Goal: Information Seeking & Learning: Check status

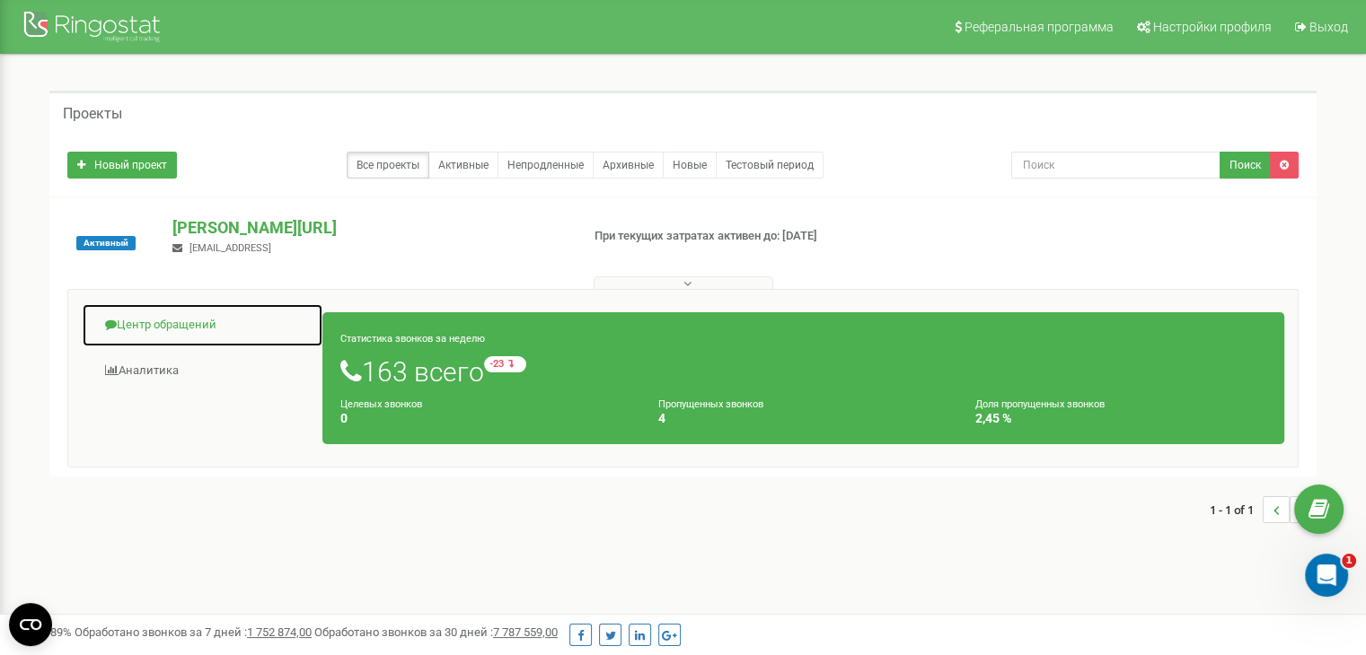
click at [175, 332] on link "Центр обращений" at bounding box center [203, 325] width 242 height 44
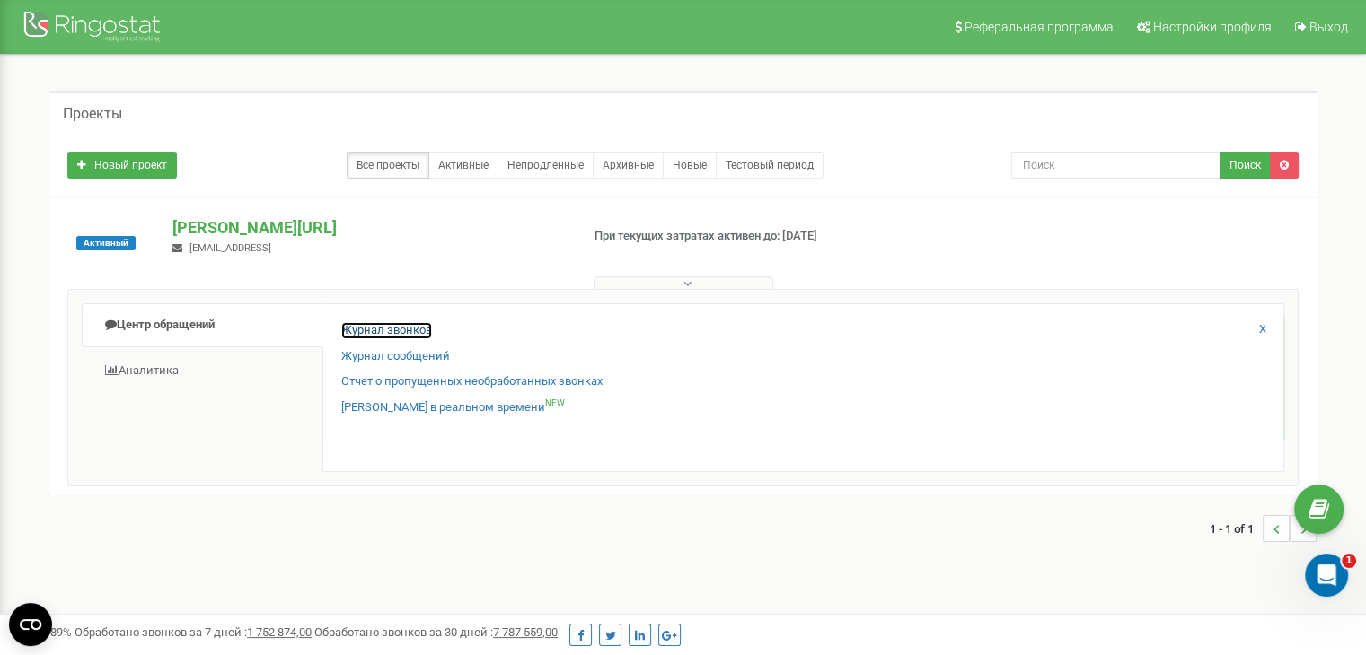
click at [395, 333] on link "Журнал звонков" at bounding box center [386, 330] width 91 height 17
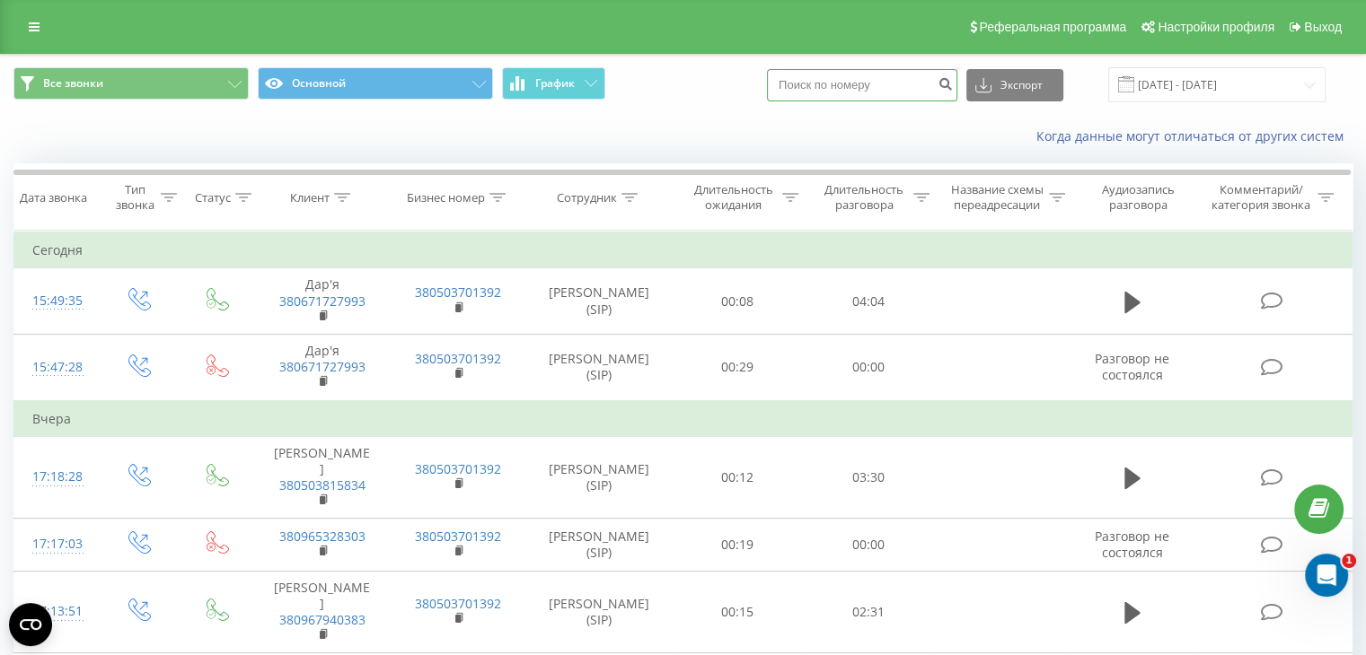
click at [903, 92] on input at bounding box center [862, 85] width 190 height 32
paste input "380675112444"
type input "380675112444"
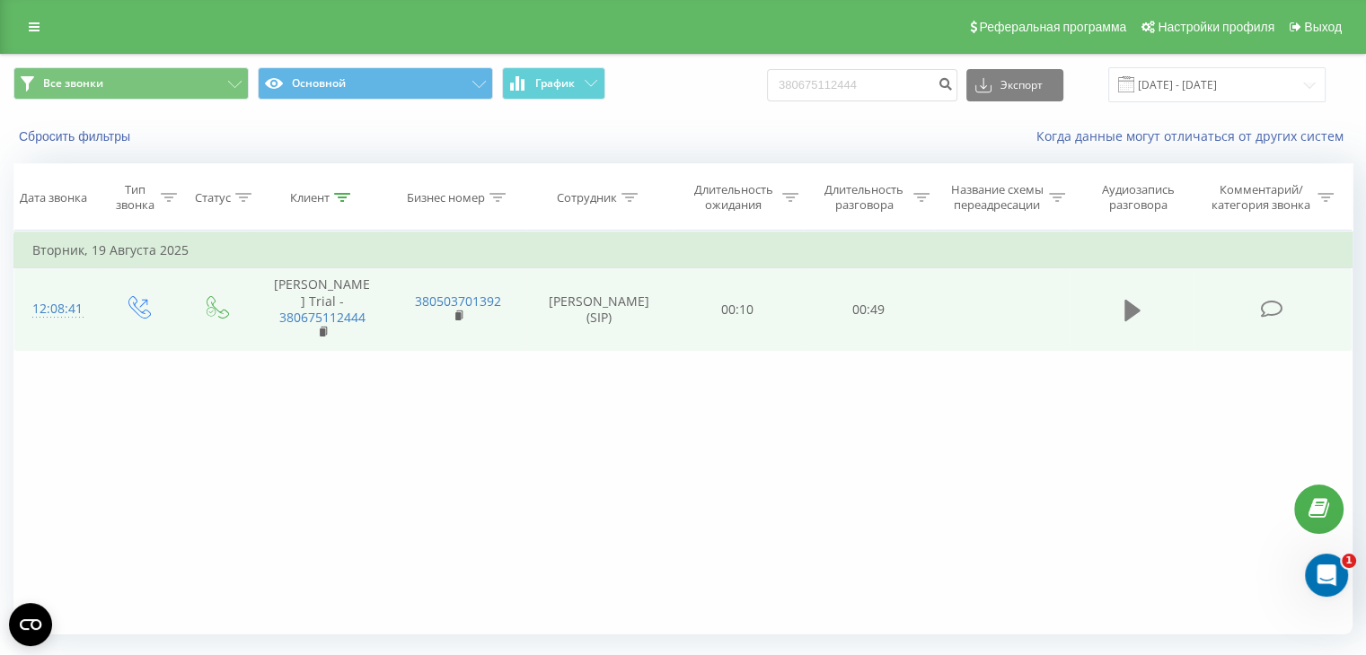
click at [1130, 304] on icon at bounding box center [1132, 311] width 16 height 22
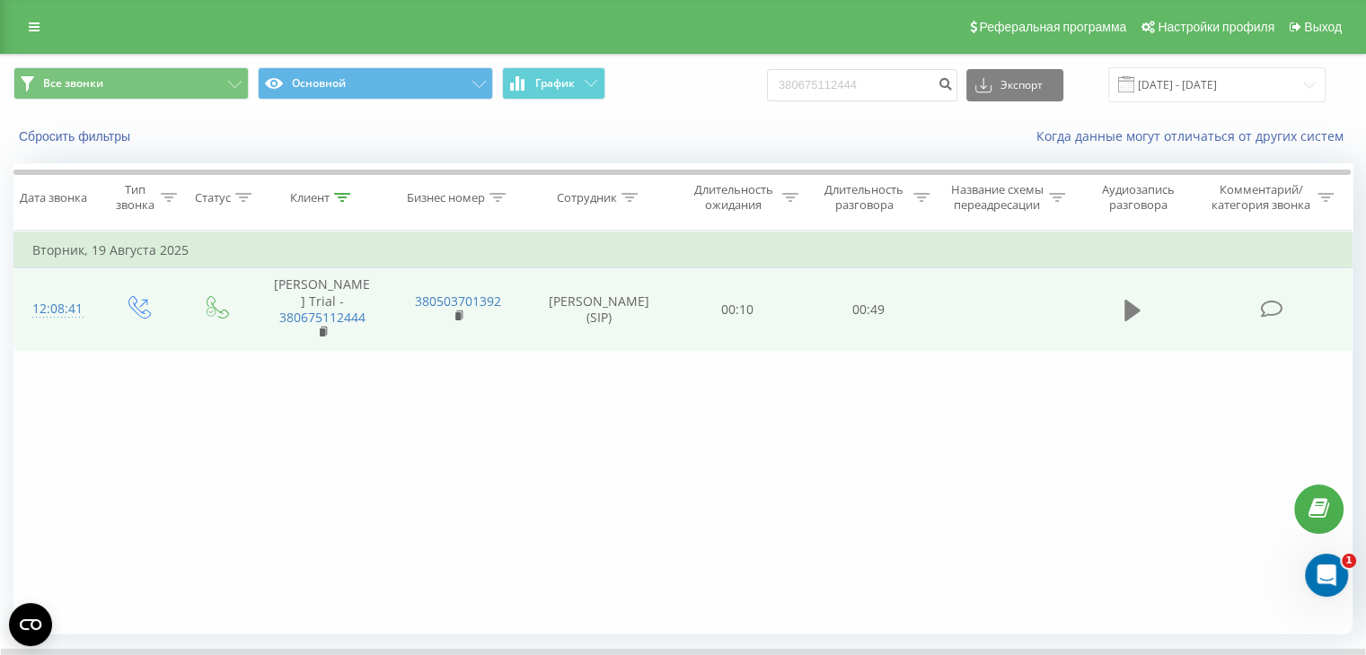
click at [1129, 306] on icon at bounding box center [1132, 311] width 16 height 22
